Goal: Obtain resource: Obtain resource

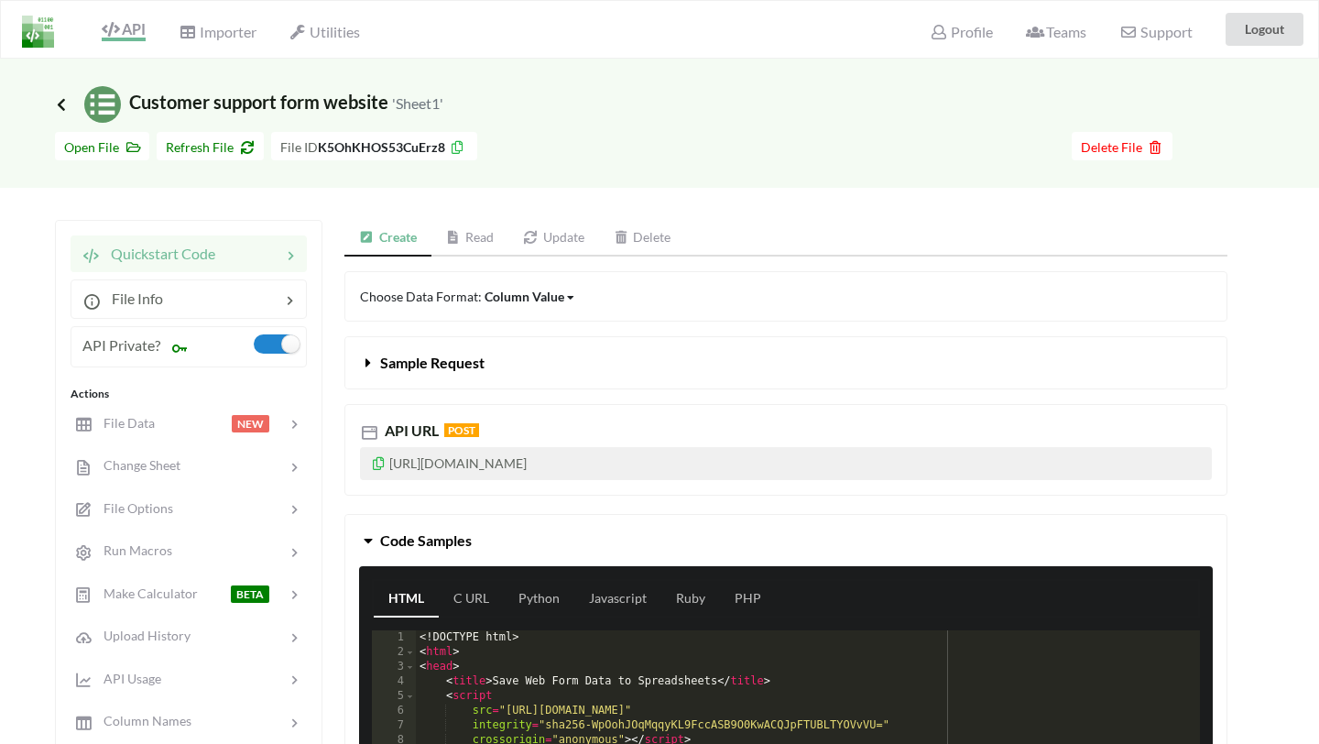
click at [67, 108] on icon at bounding box center [61, 104] width 16 height 15
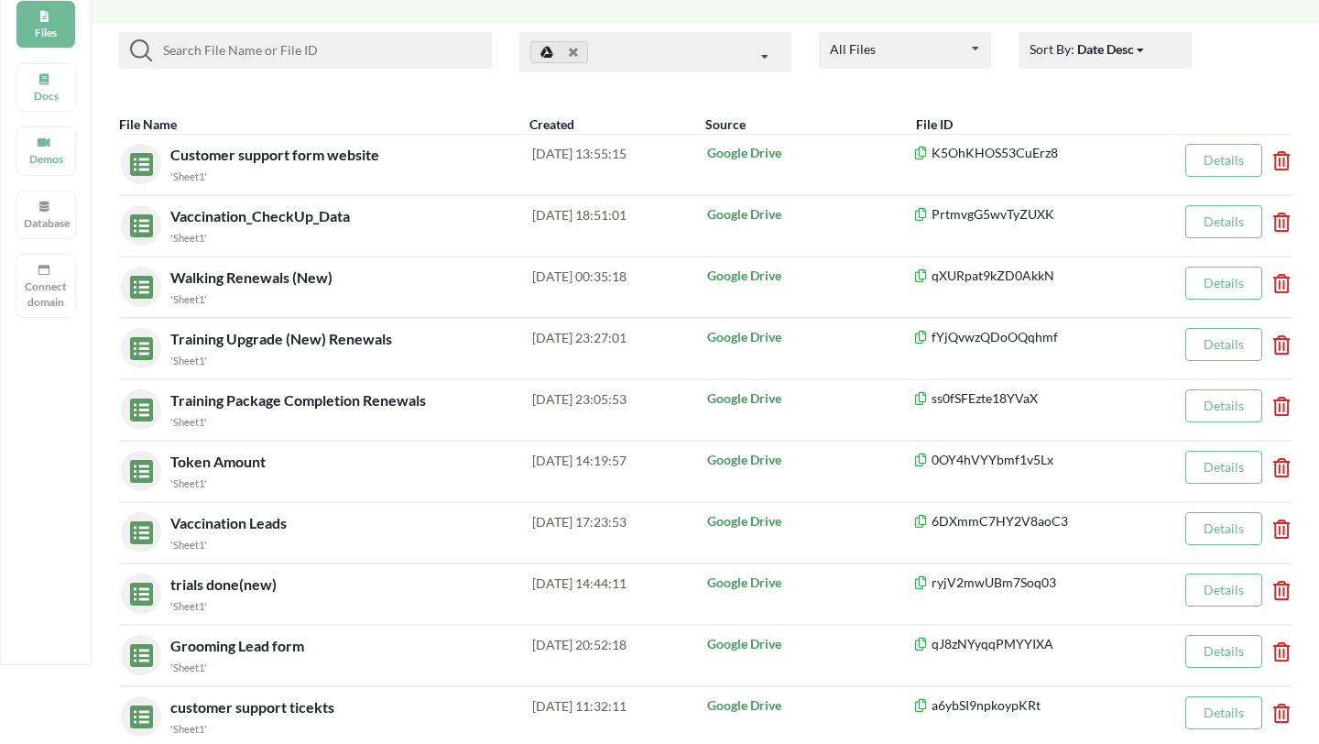
scroll to position [138, 0]
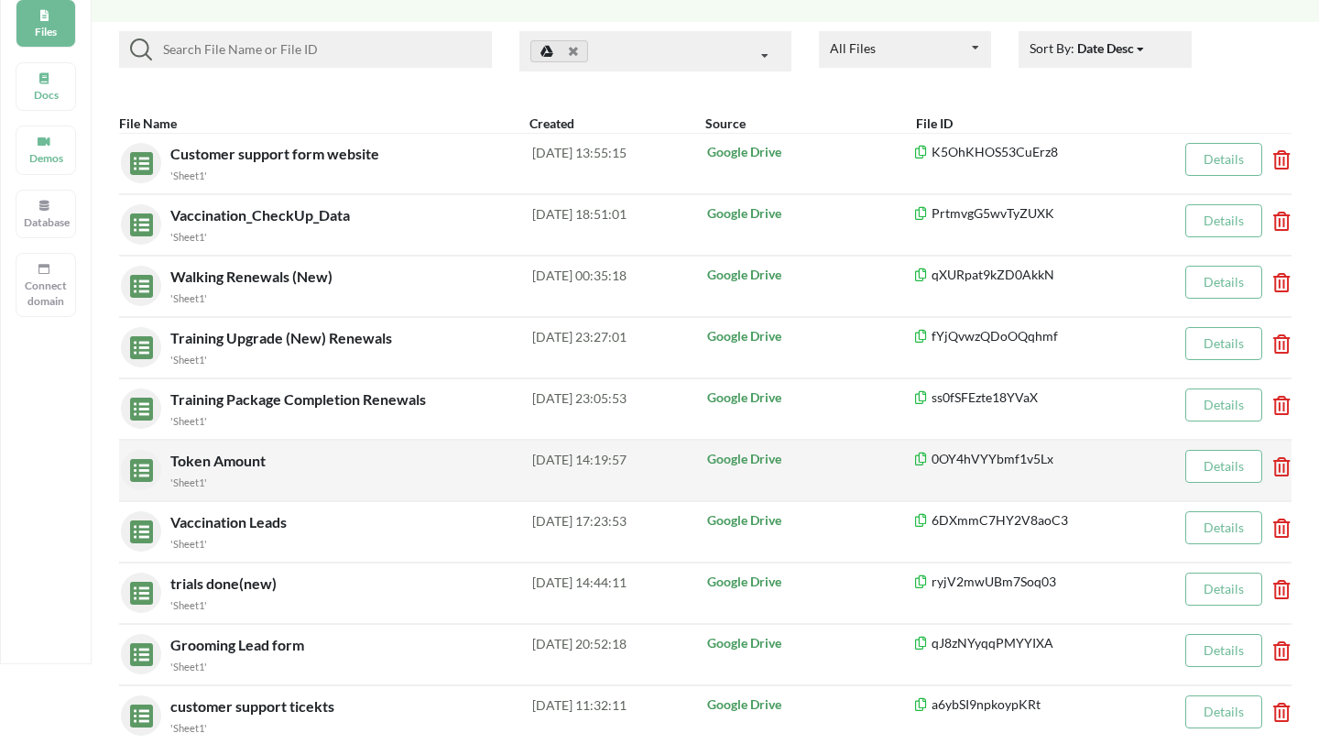
click at [237, 462] on span "Token Amount" at bounding box center [219, 459] width 99 height 17
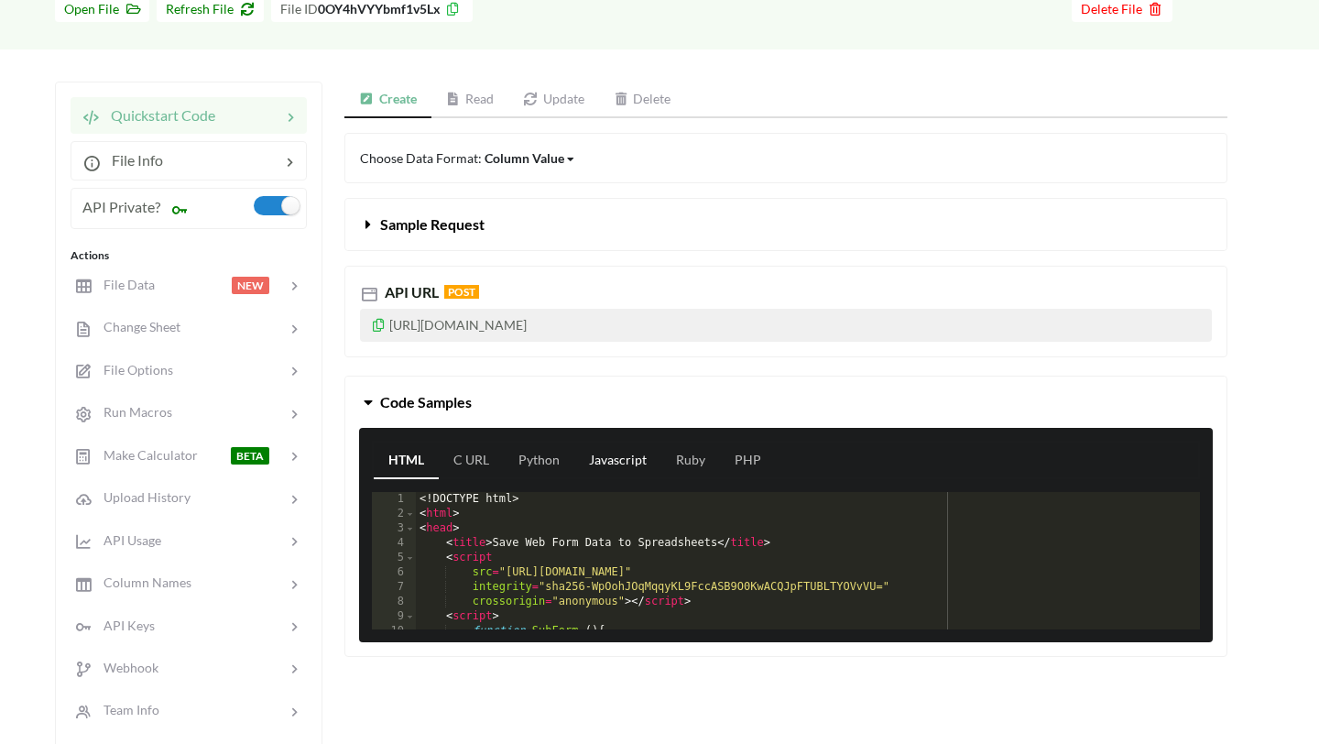
click at [641, 461] on link "Javascript" at bounding box center [617, 460] width 87 height 37
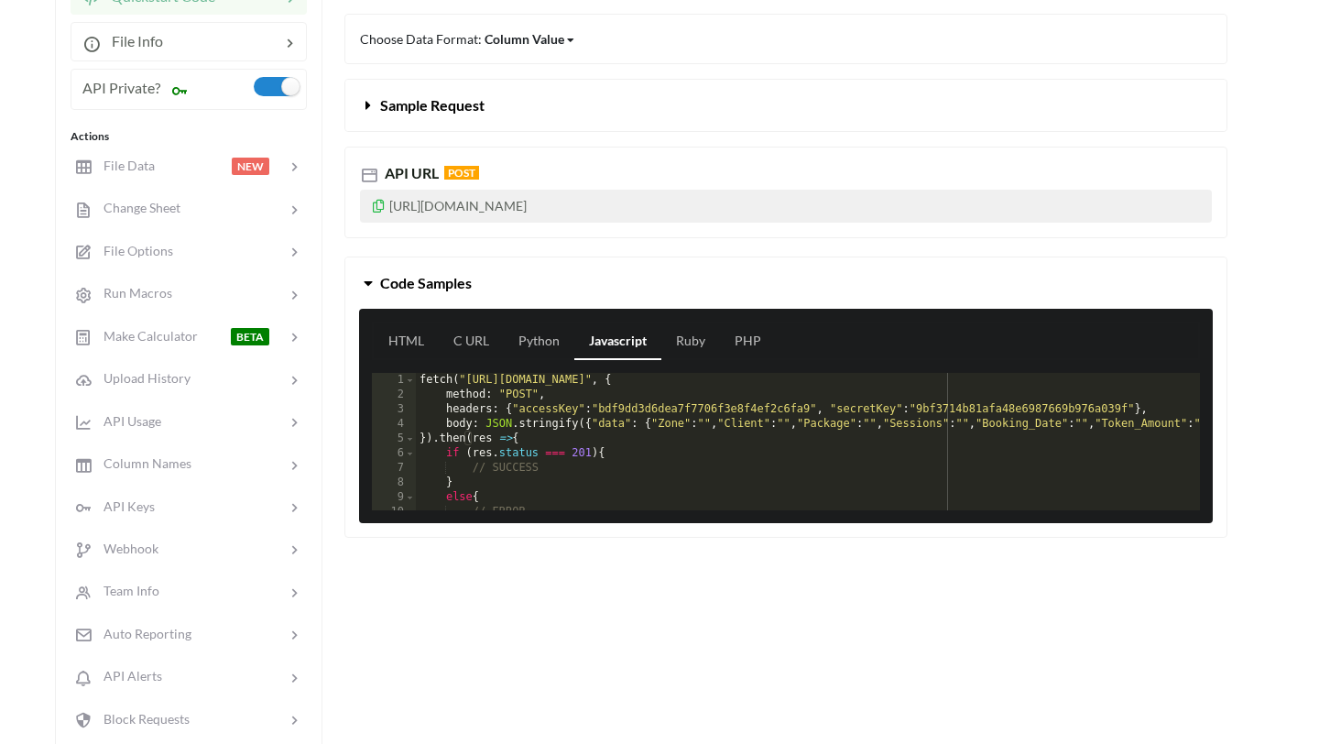
scroll to position [279, 0]
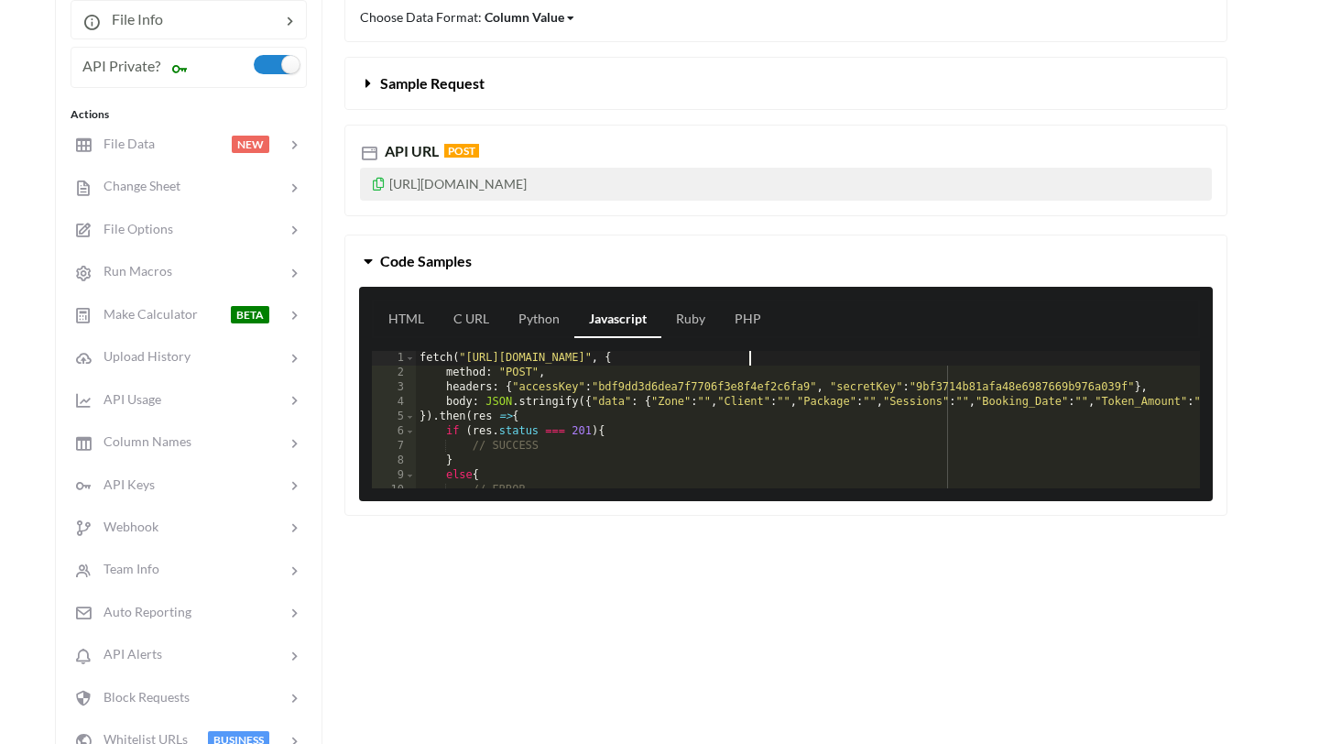
click at [751, 363] on div "fetch ( "[URL][DOMAIN_NAME]" , { method : "POST" , headers : { "accessKey" : "b…" at bounding box center [963, 434] width 1095 height 167
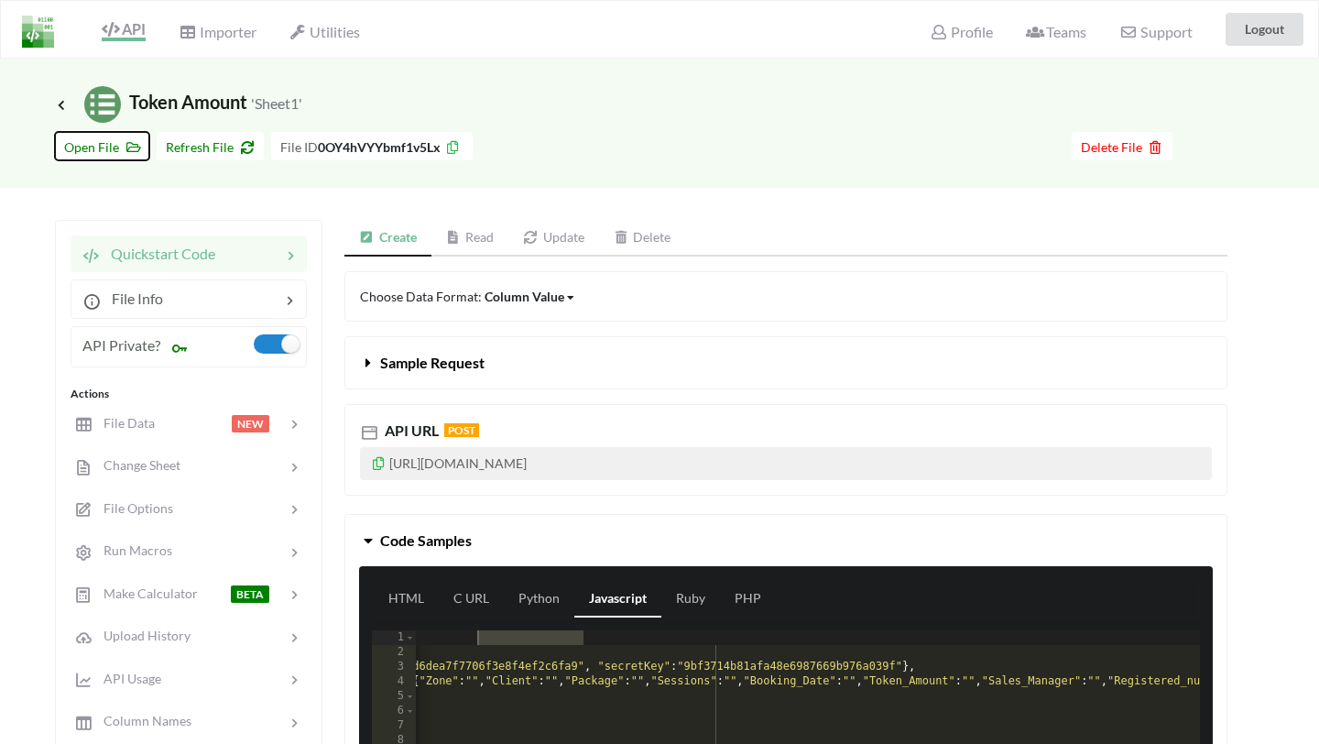
click at [84, 147] on span "Open File" at bounding box center [102, 147] width 76 height 16
